Goal: Task Accomplishment & Management: Use online tool/utility

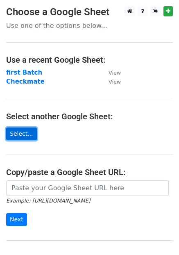
click at [20, 128] on link "Select..." at bounding box center [21, 133] width 31 height 13
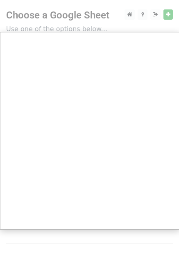
scroll to position [0, 0]
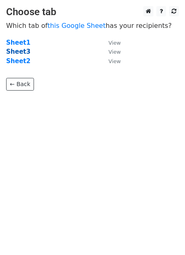
click at [25, 50] on strong "Sheet3" at bounding box center [18, 51] width 24 height 7
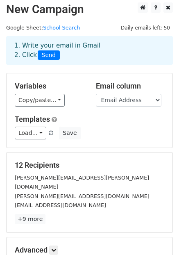
scroll to position [3, 0]
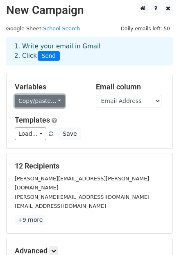
click at [55, 101] on link "Copy/paste..." at bounding box center [40, 101] width 50 height 13
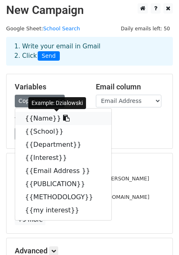
click at [63, 119] on icon at bounding box center [66, 118] width 7 height 7
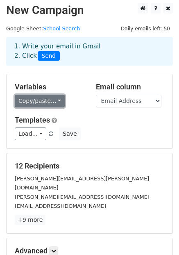
click at [55, 100] on link "Copy/paste..." at bounding box center [40, 101] width 50 height 13
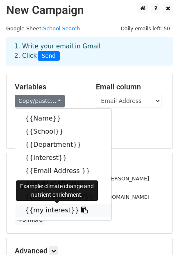
click at [81, 207] on icon at bounding box center [84, 209] width 7 height 7
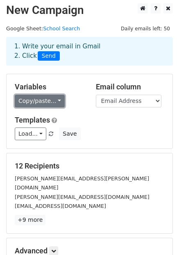
click at [54, 101] on link "Copy/paste..." at bounding box center [40, 101] width 50 height 13
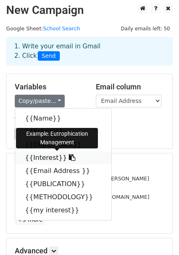
click at [69, 158] on icon at bounding box center [72, 157] width 7 height 7
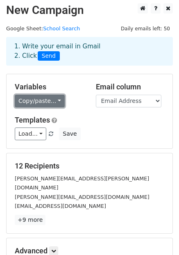
click at [53, 101] on link "Copy/paste..." at bounding box center [40, 101] width 50 height 13
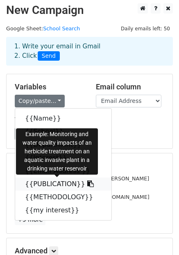
click at [87, 181] on icon at bounding box center [90, 183] width 7 height 7
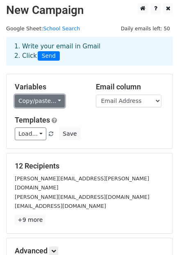
click at [56, 97] on link "Copy/paste..." at bounding box center [40, 101] width 50 height 13
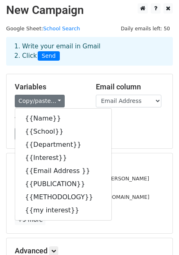
click at [110, 136] on div "Load... FIRST BATCH FIRST BATCH Save" at bounding box center [90, 133] width 162 height 13
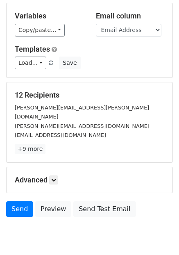
scroll to position [96, 0]
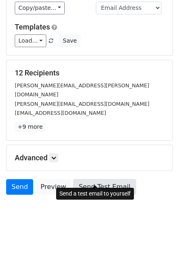
click at [106, 179] on link "Send Test Email" at bounding box center [104, 187] width 62 height 16
